Goal: Navigation & Orientation: Find specific page/section

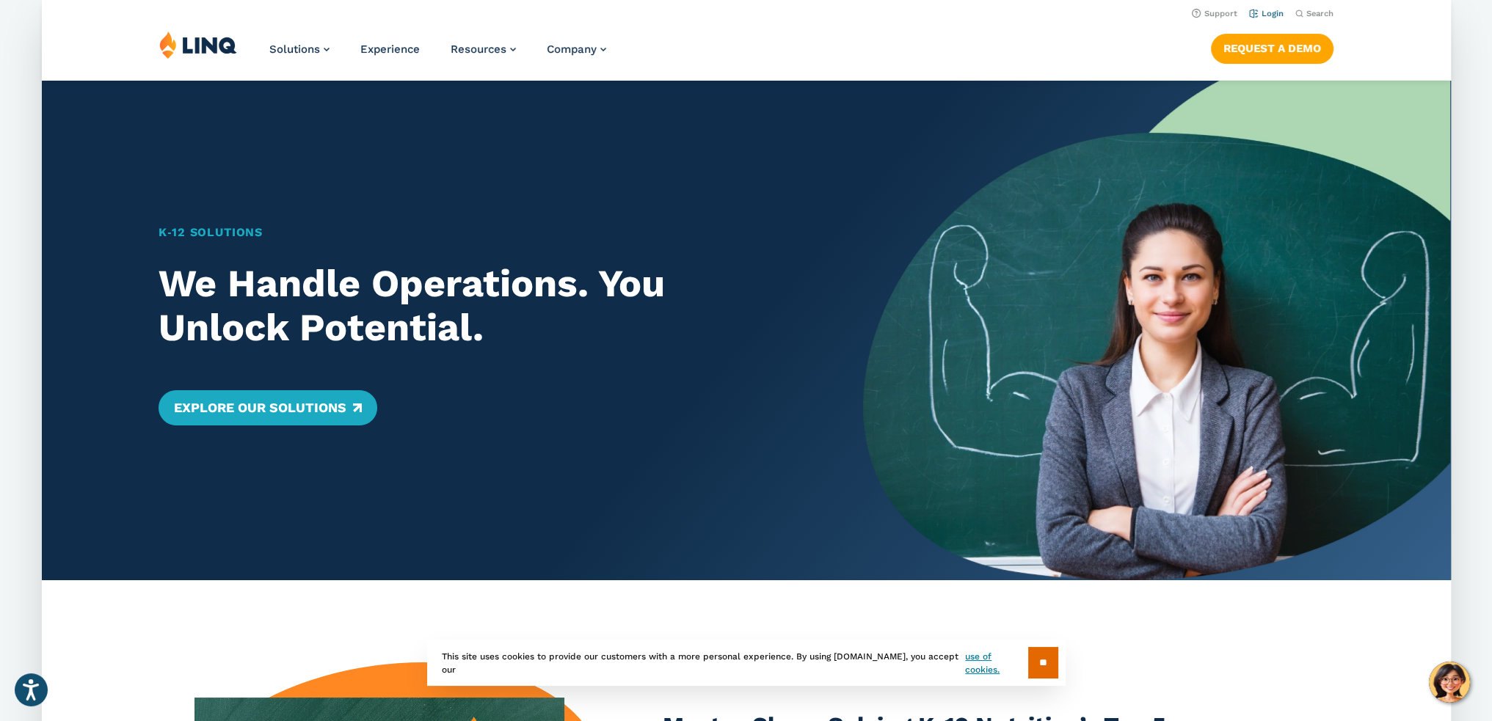
click at [1273, 15] on link "Login" at bounding box center [1265, 14] width 34 height 10
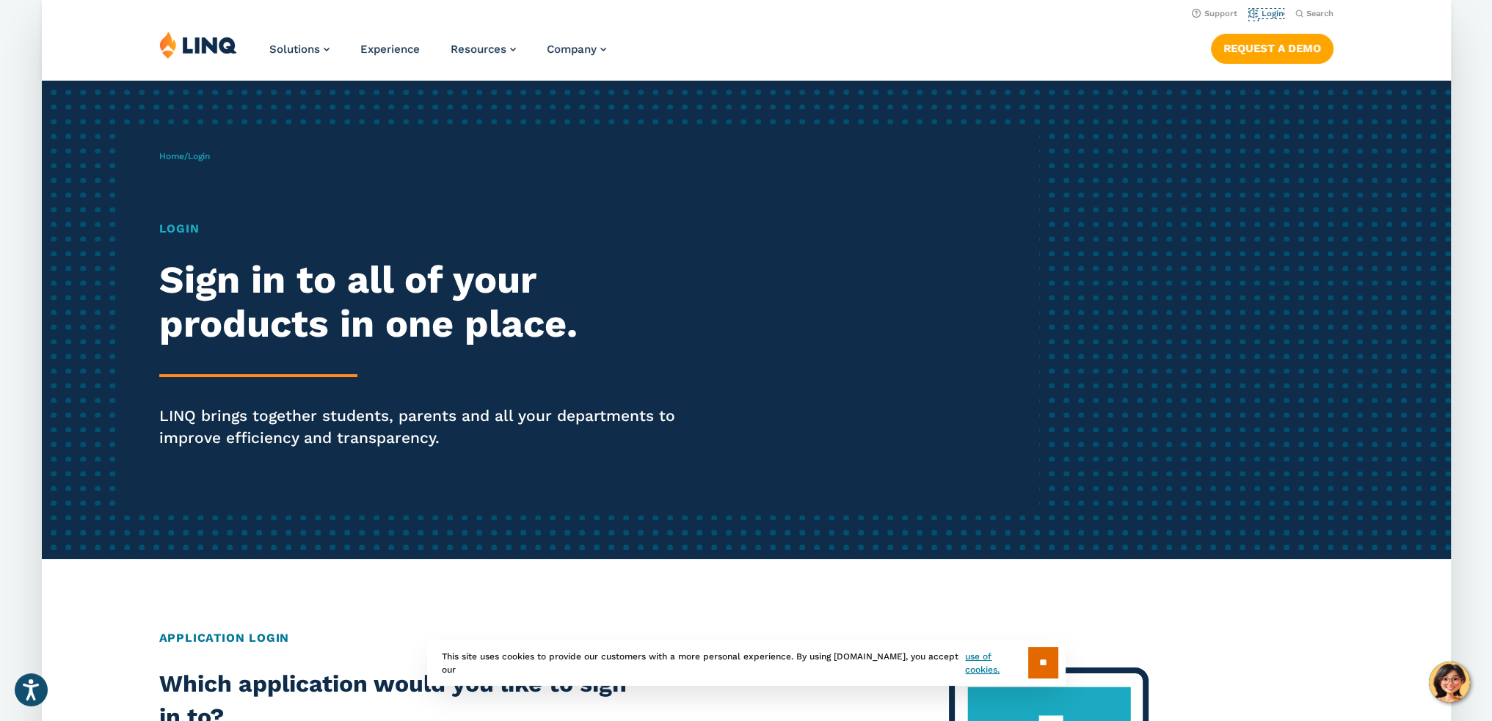
click at [1268, 8] on li "Login" at bounding box center [1265, 12] width 34 height 16
click at [1263, 12] on link "Login" at bounding box center [1265, 14] width 34 height 10
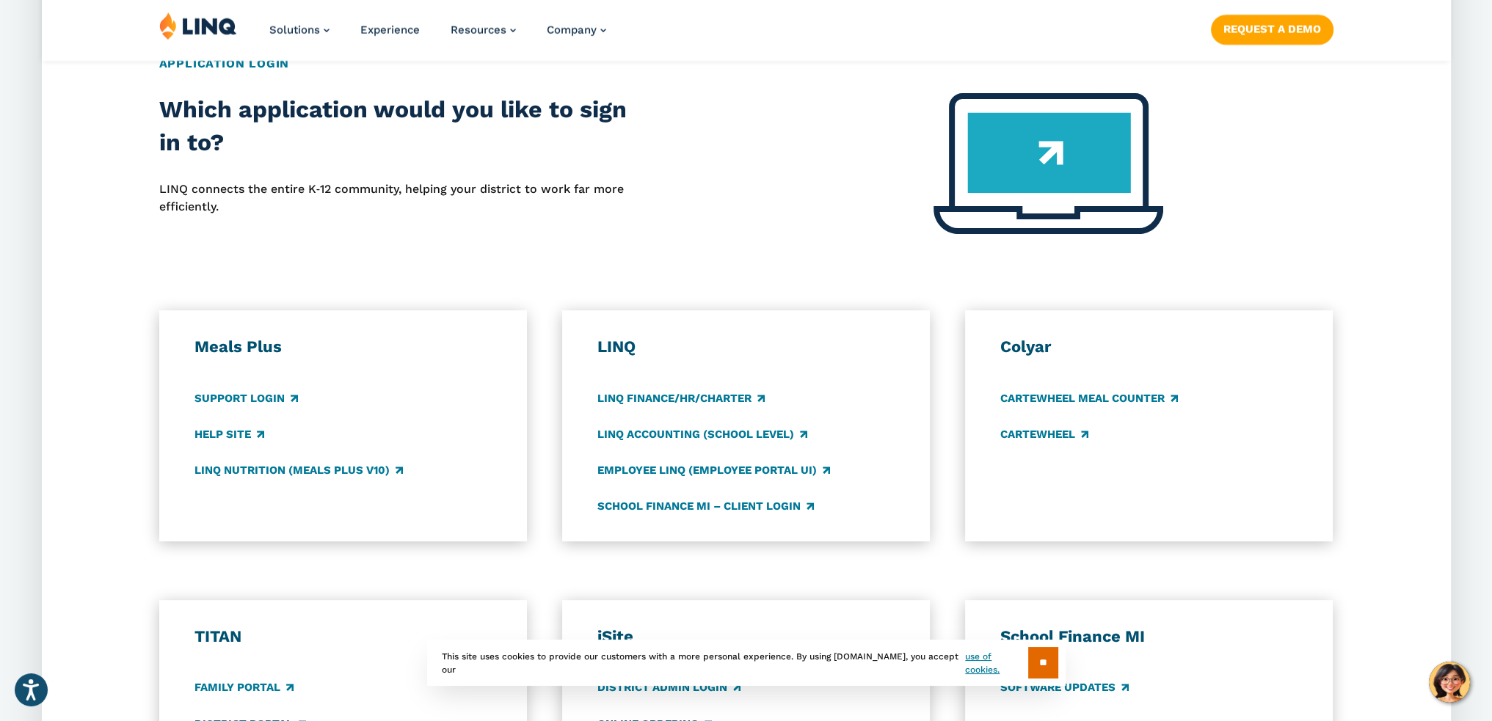
scroll to position [734, 0]
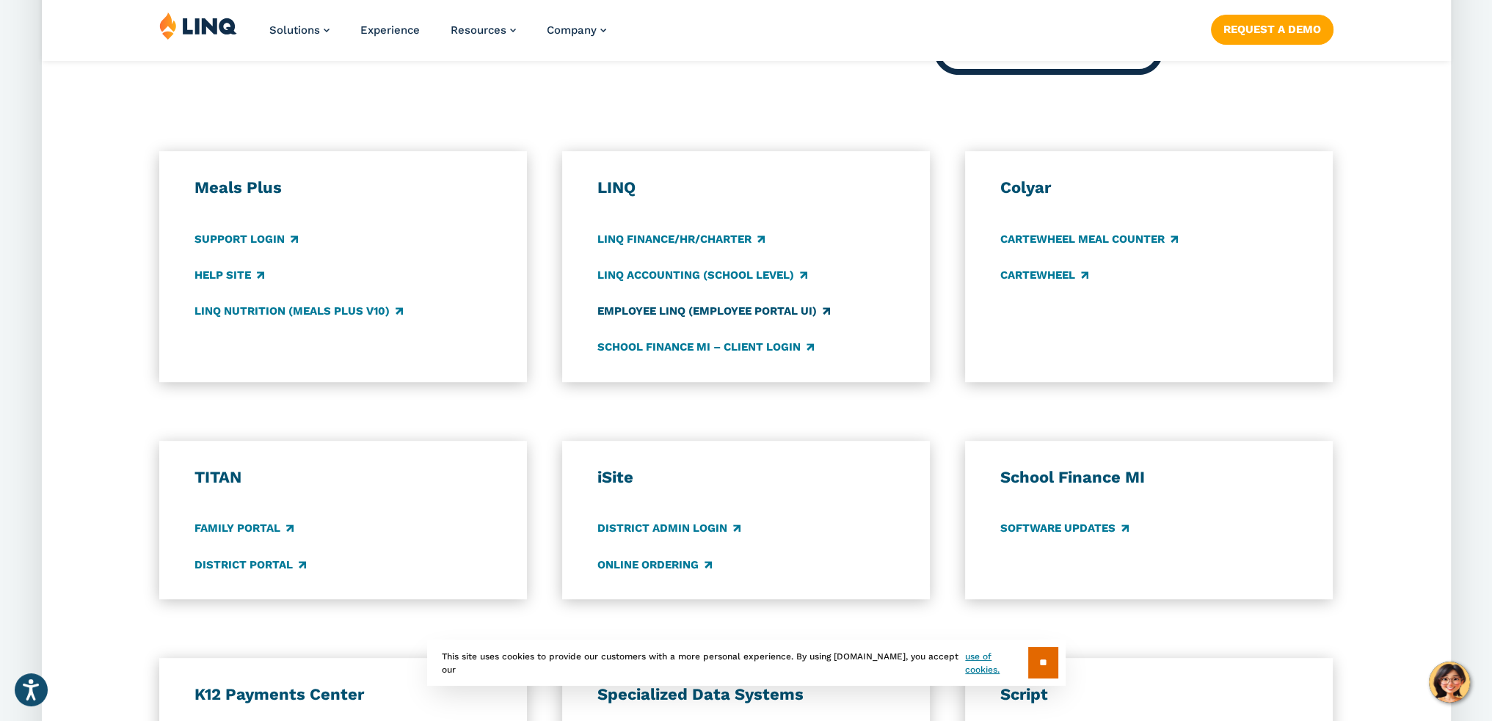
click at [698, 315] on link "Employee LINQ (Employee Portal UI)" at bounding box center [713, 311] width 233 height 16
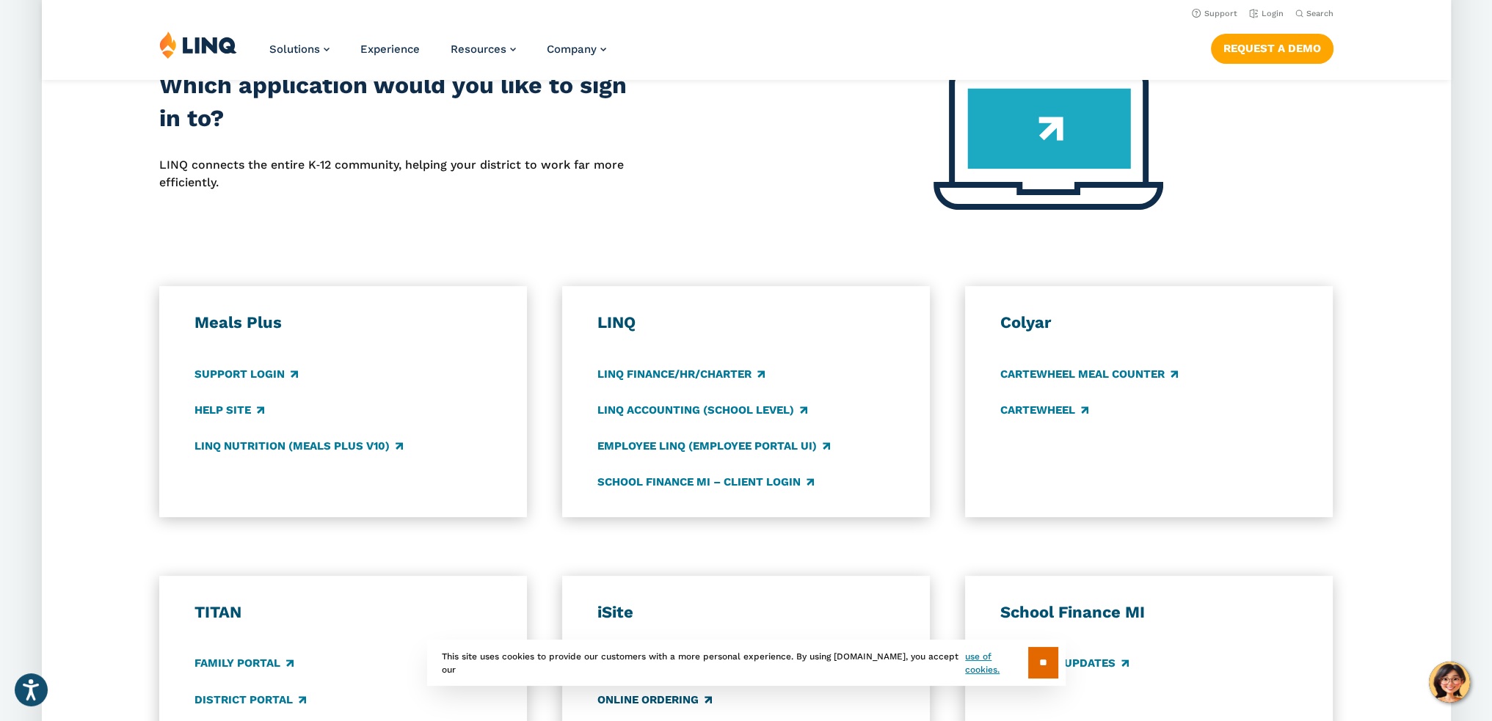
scroll to position [519, 0]
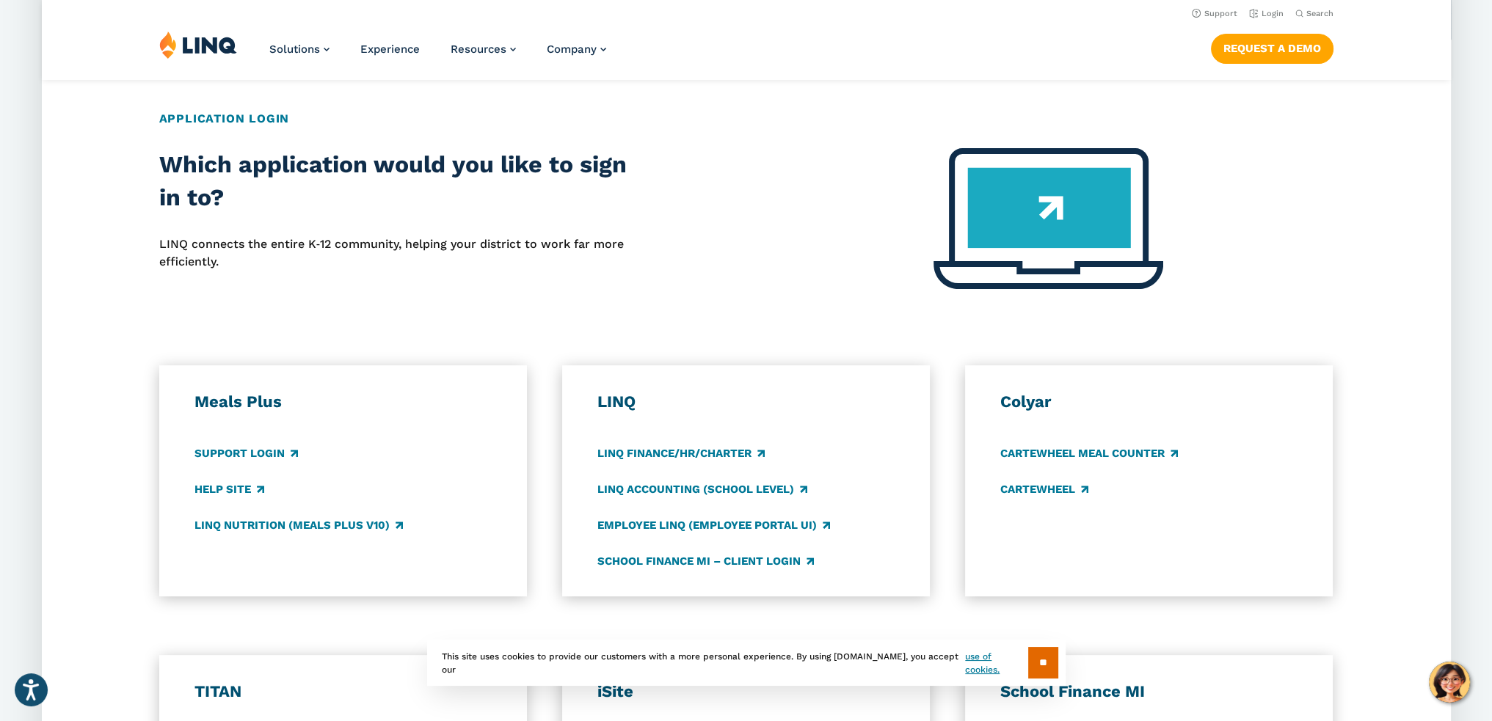
click at [229, 43] on img at bounding box center [198, 45] width 78 height 28
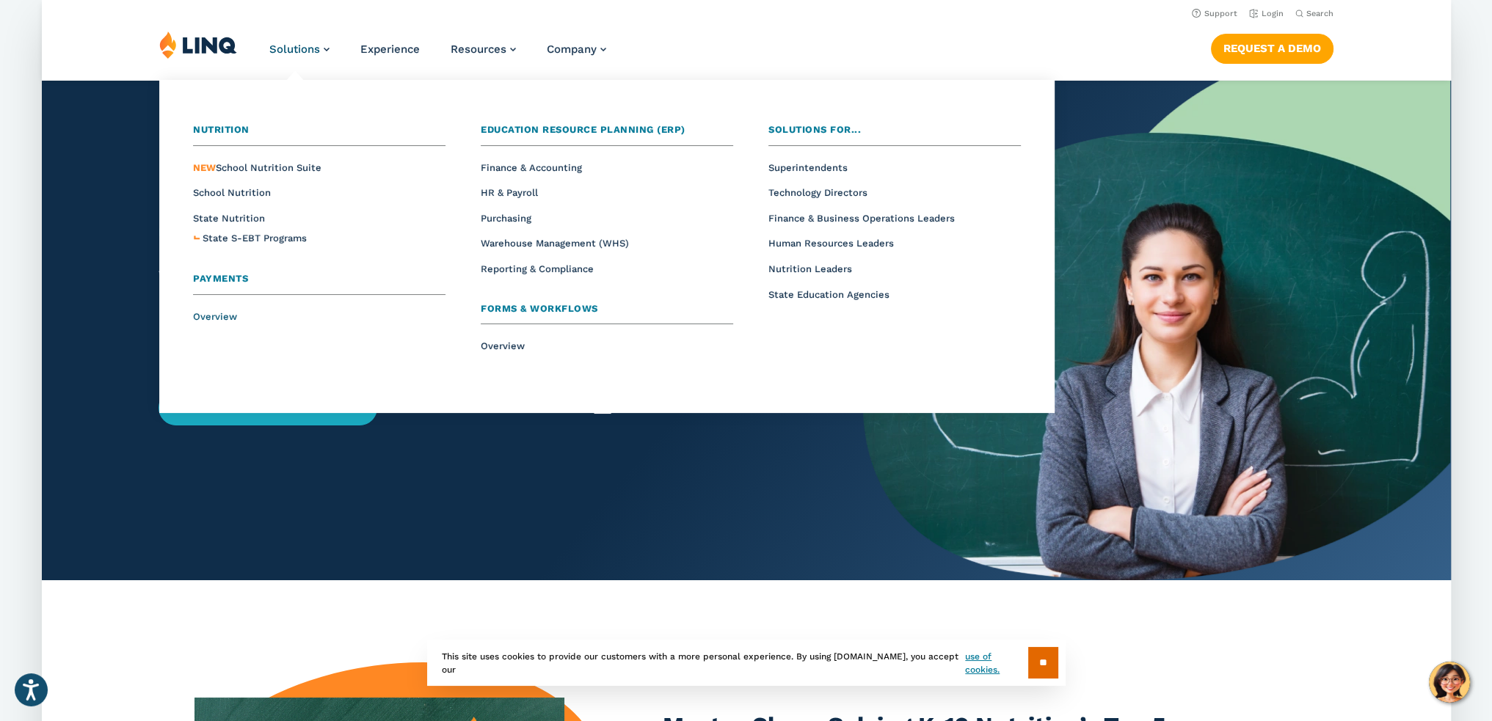
click at [223, 313] on span "Overview" at bounding box center [215, 316] width 44 height 11
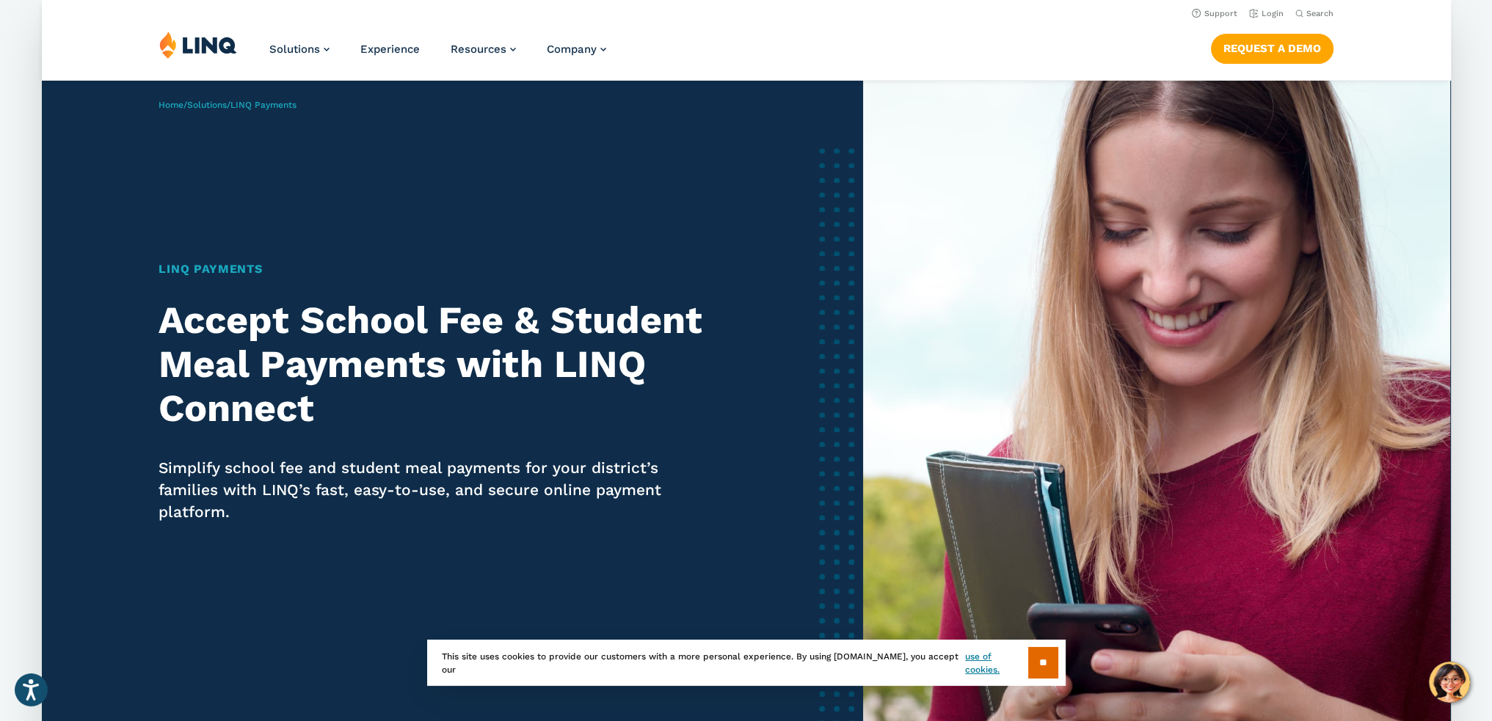
click at [224, 53] on img at bounding box center [198, 45] width 78 height 28
